Goal: Transaction & Acquisition: Obtain resource

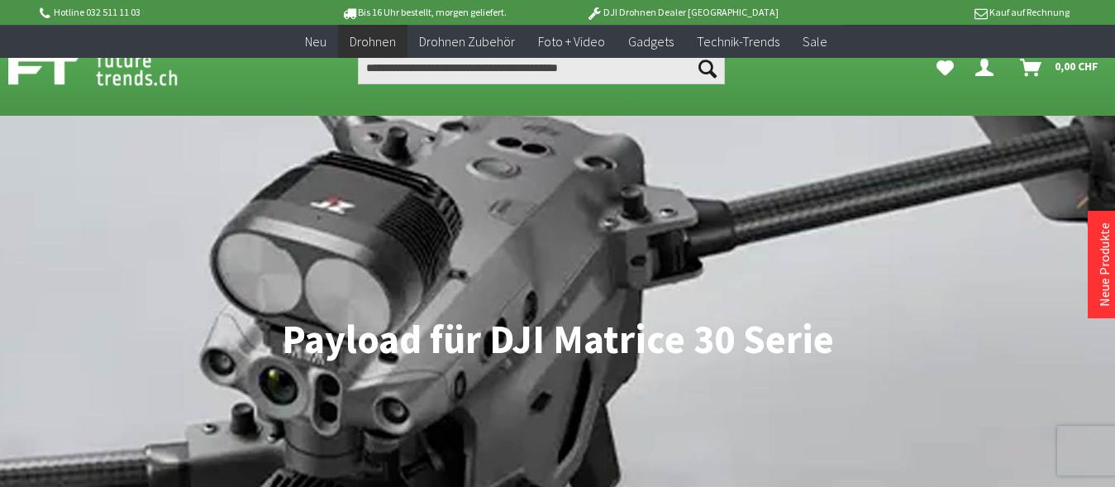
scroll to position [450, 0]
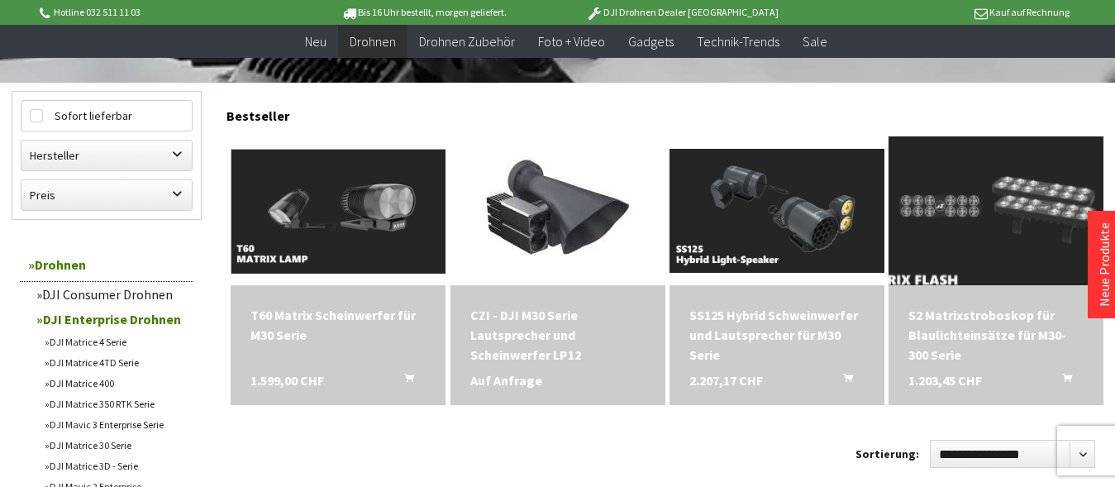
click at [1005, 226] on img at bounding box center [996, 210] width 301 height 174
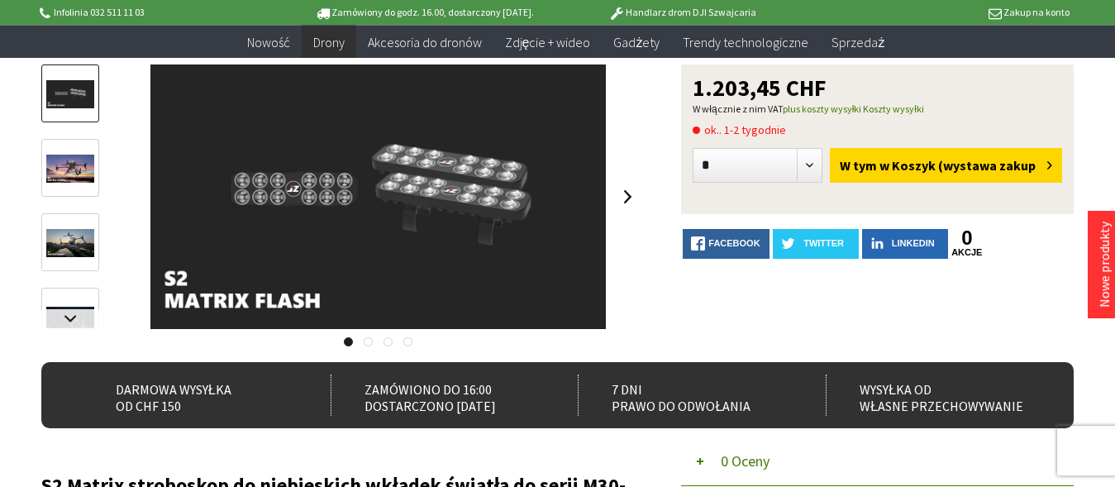
scroll to position [112, 0]
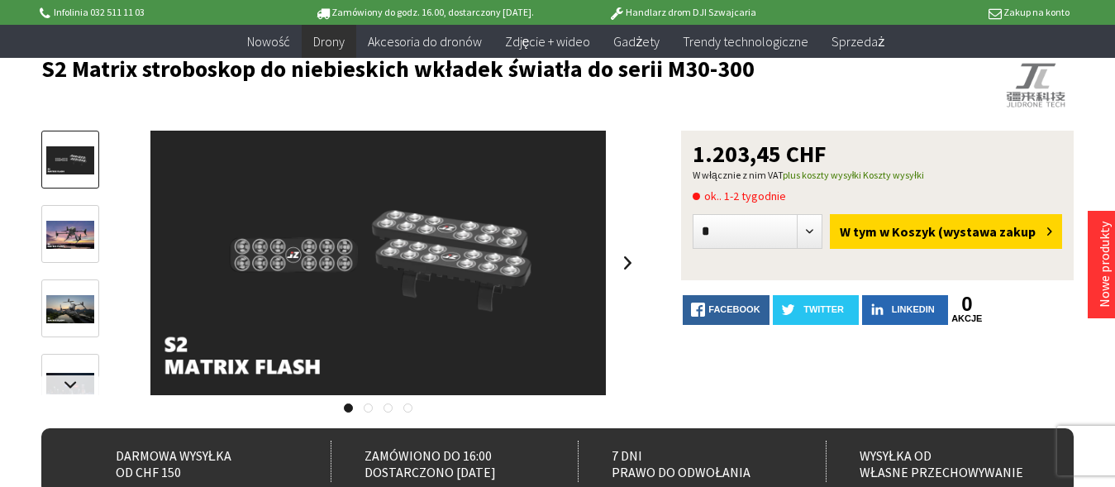
click at [695, 199] on span "ok.. 1-2 tygodnie" at bounding box center [739, 196] width 93 height 20
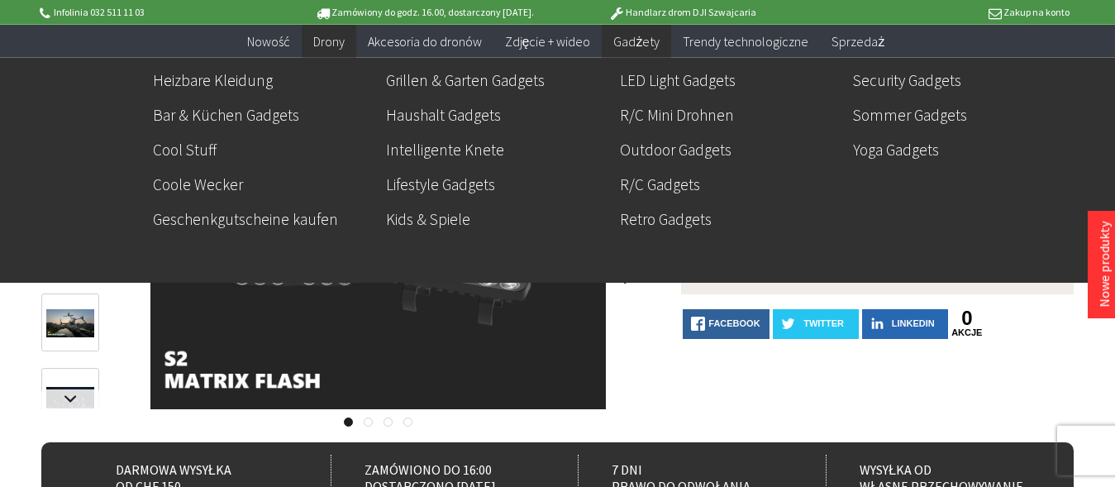
scroll to position [0, 0]
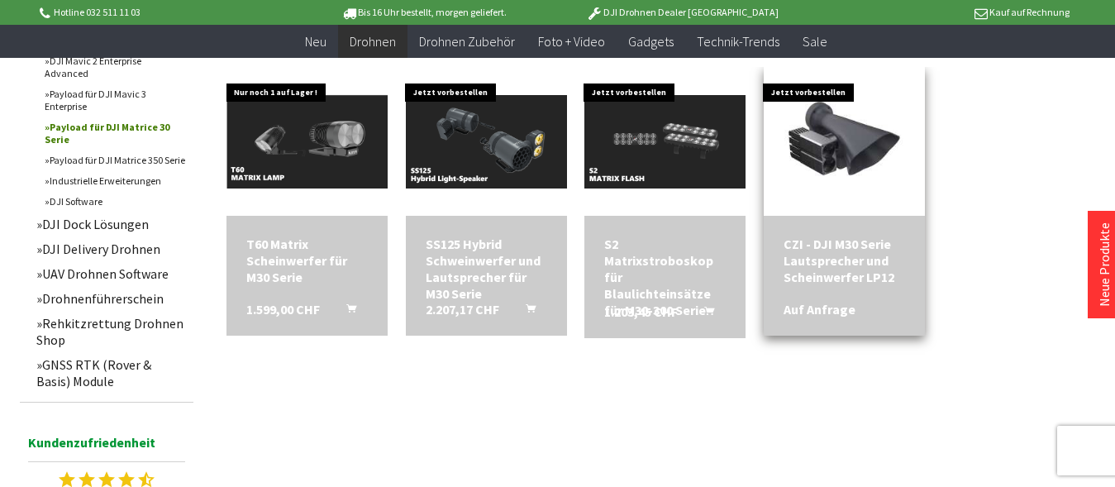
scroll to position [787, 0]
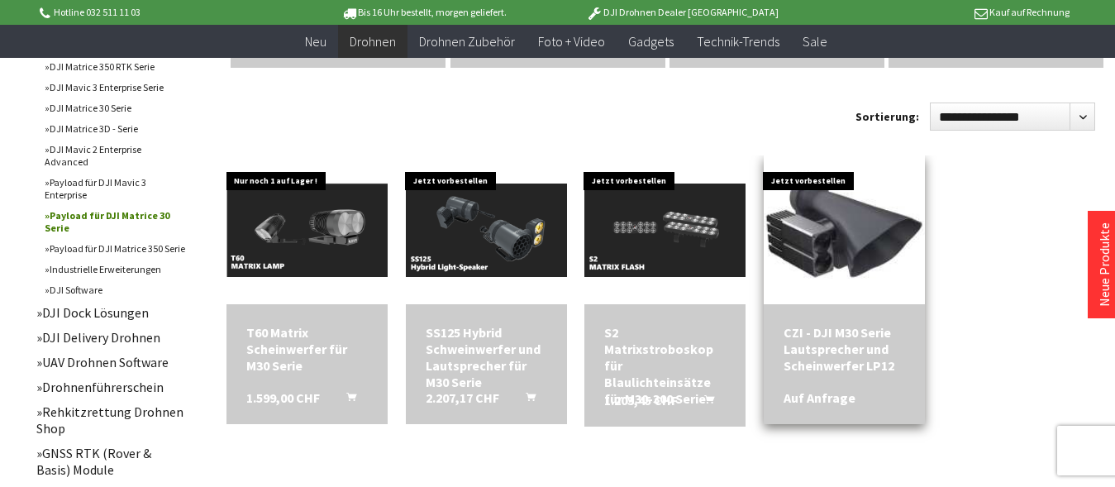
click at [863, 210] on img at bounding box center [845, 230] width 226 height 162
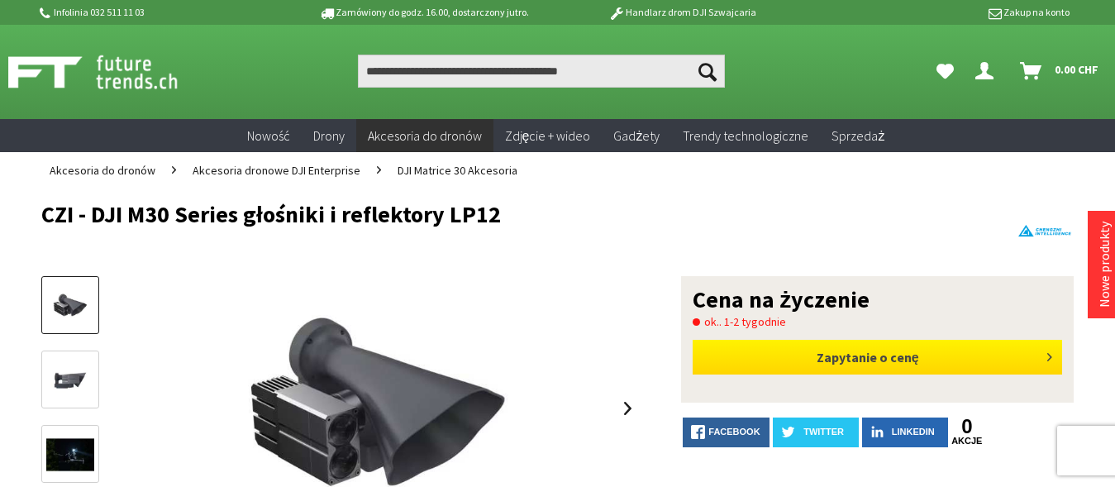
click at [825, 359] on div "Zapytanie o cenę" at bounding box center [878, 357] width 370 height 35
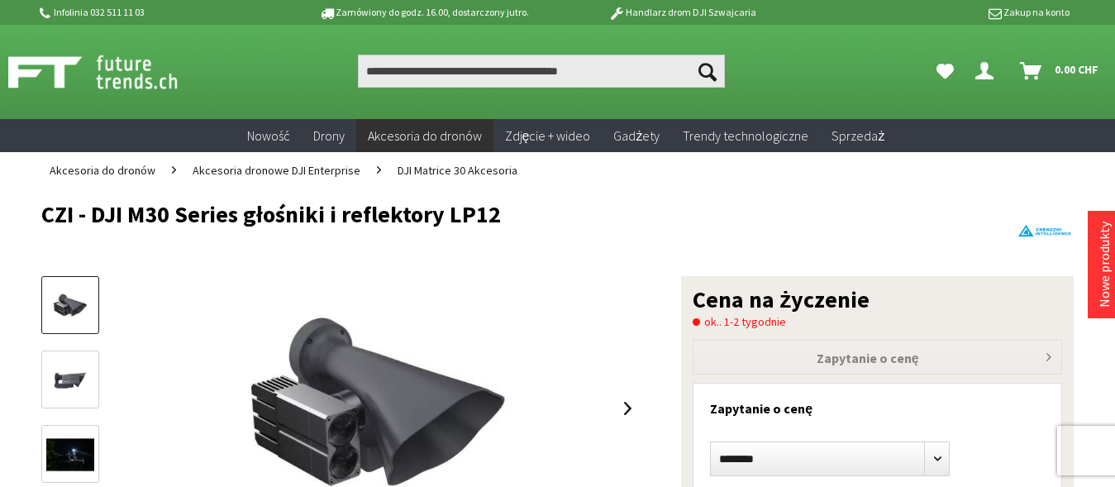
scroll to position [112, 0]
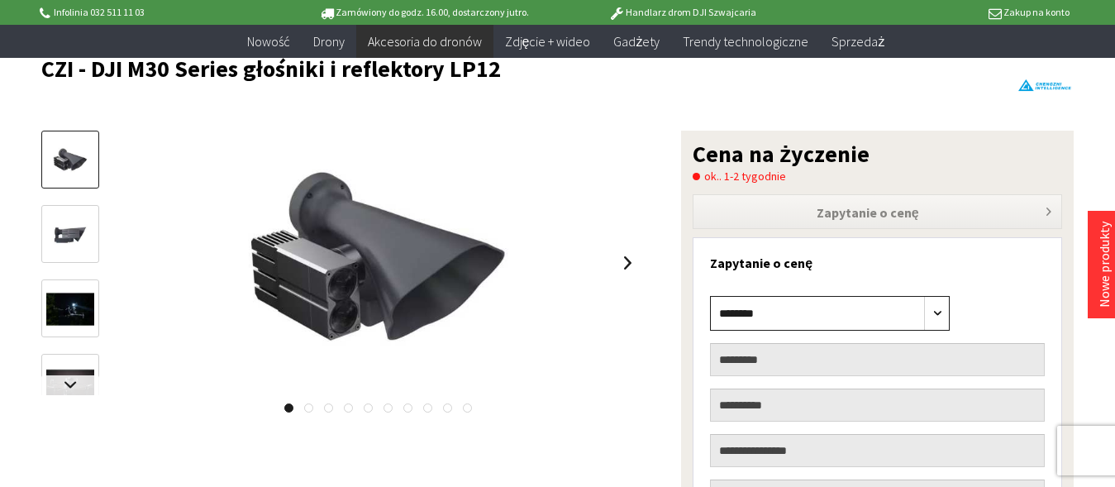
click at [710, 296] on select "******** **** **** *******" at bounding box center [830, 313] width 240 height 35
click at [920, 321] on select "******** **** **** *******" at bounding box center [830, 313] width 240 height 35
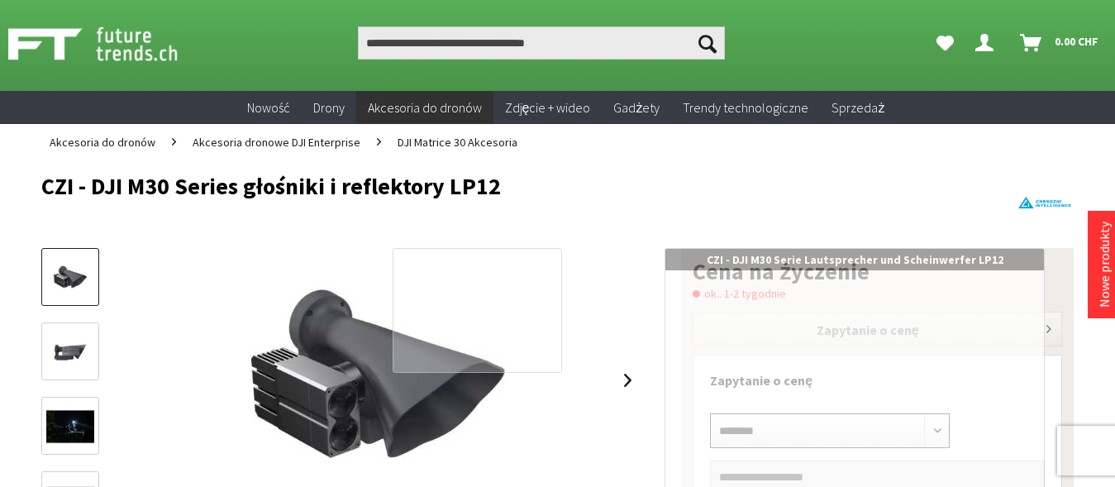
scroll to position [0, 0]
